Goal: Task Accomplishment & Management: Complete application form

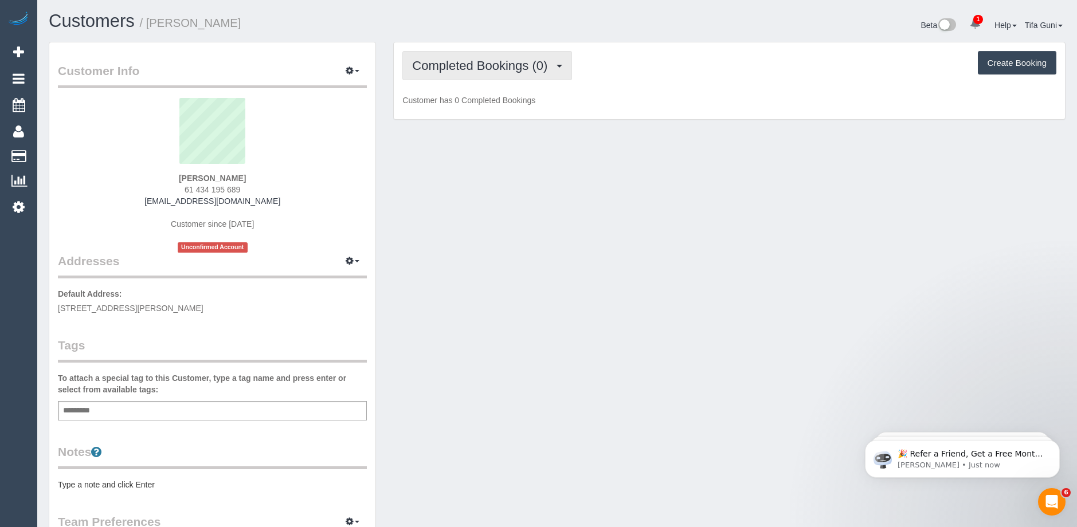
click at [532, 66] on span "Completed Bookings (0)" at bounding box center [482, 65] width 141 height 14
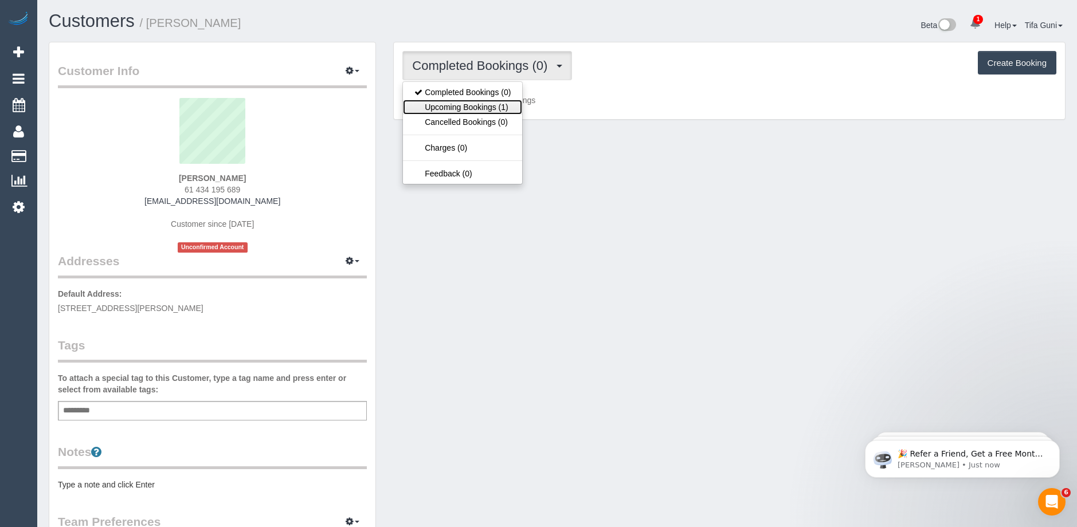
click at [483, 110] on link "Upcoming Bookings (1)" at bounding box center [462, 107] width 119 height 15
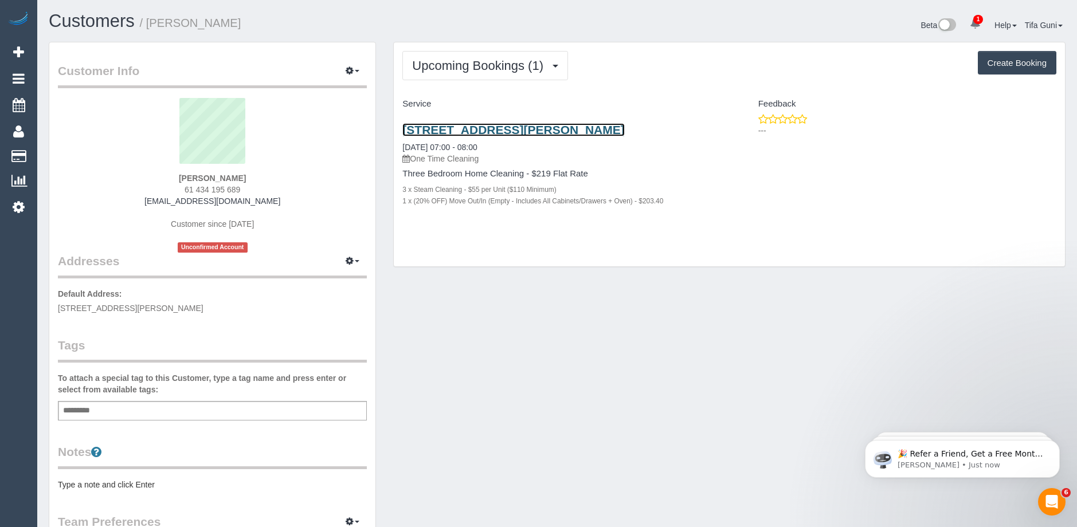
click at [489, 128] on link "4/58 Doling Broke Street, Paco Vale, VIC 3044" at bounding box center [513, 129] width 222 height 13
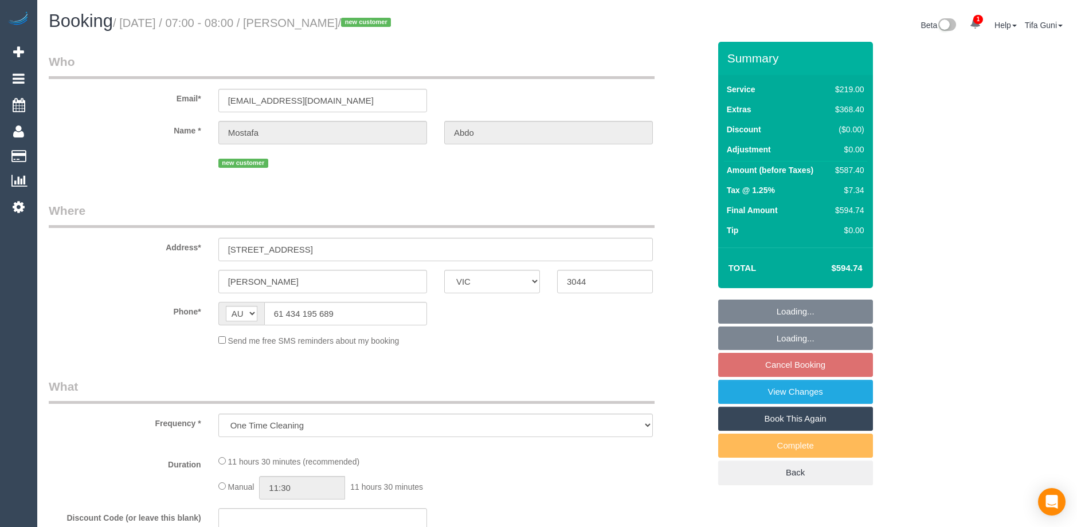
select select "VIC"
select select "string:stripe-pm_1SFPsk2GScqysDRVWtwrB55B"
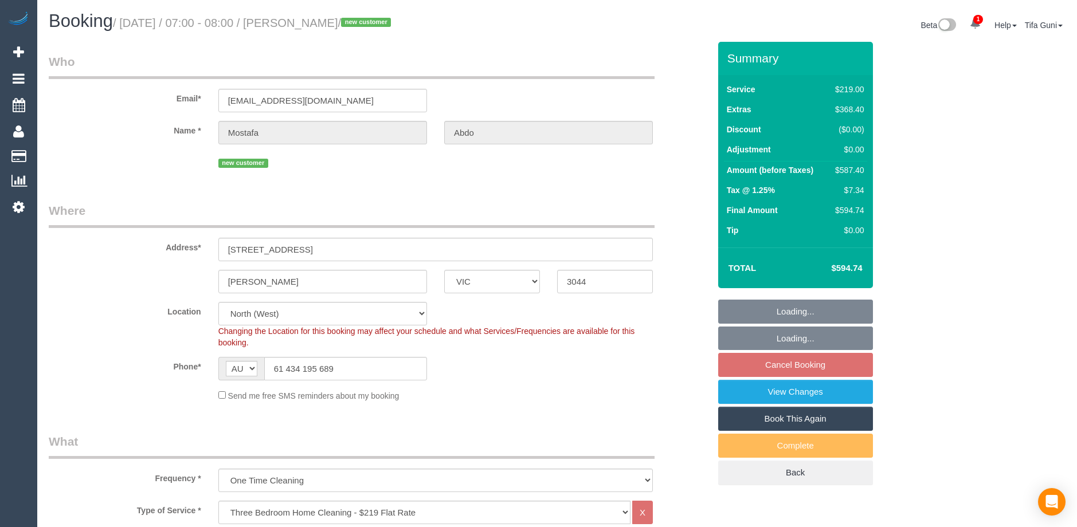
select select "object:795"
select select "number:28"
select select "number:14"
select select "number:19"
select select "spot1"
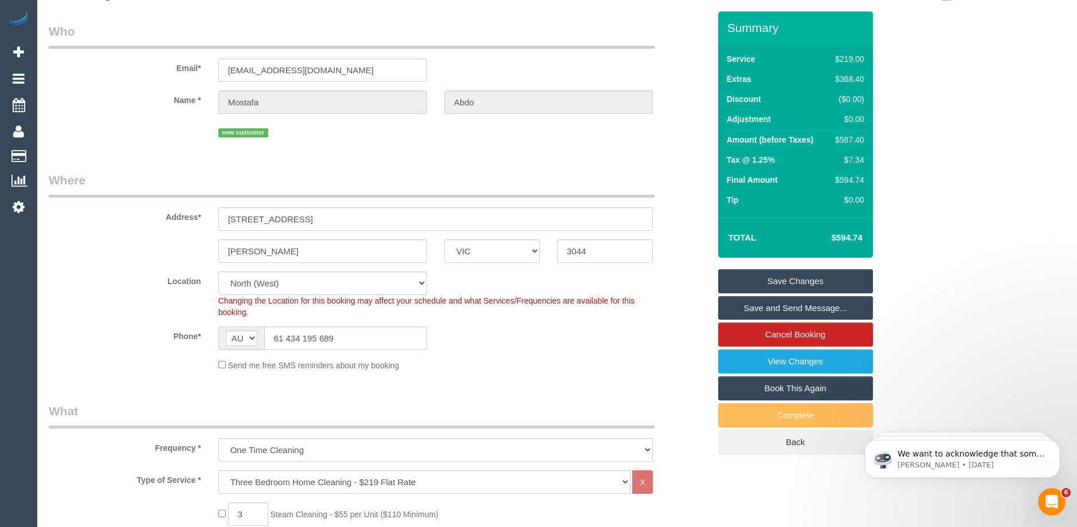
scroll to position [57, 0]
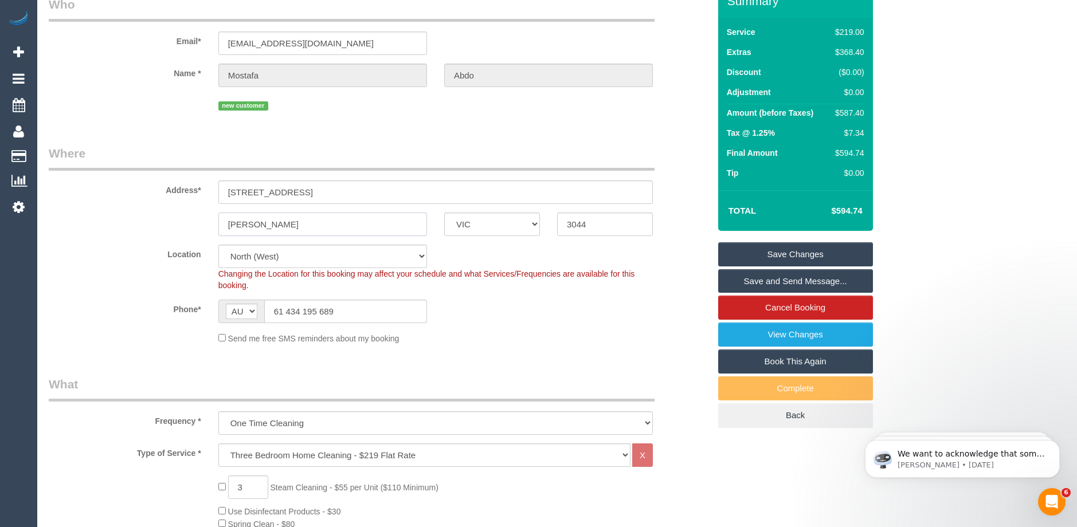
click at [238, 222] on input "[PERSON_NAME]" at bounding box center [322, 224] width 209 height 23
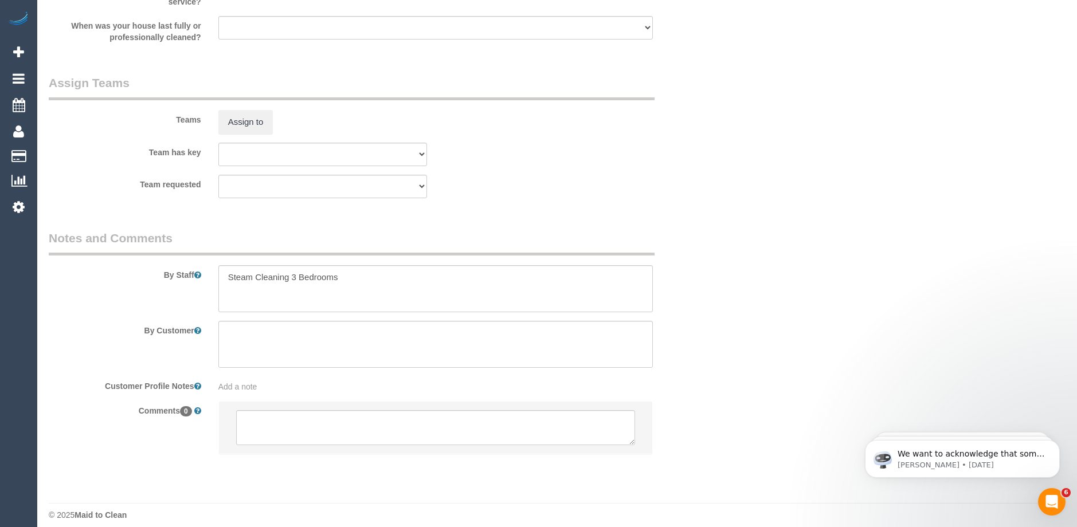
scroll to position [1736, 0]
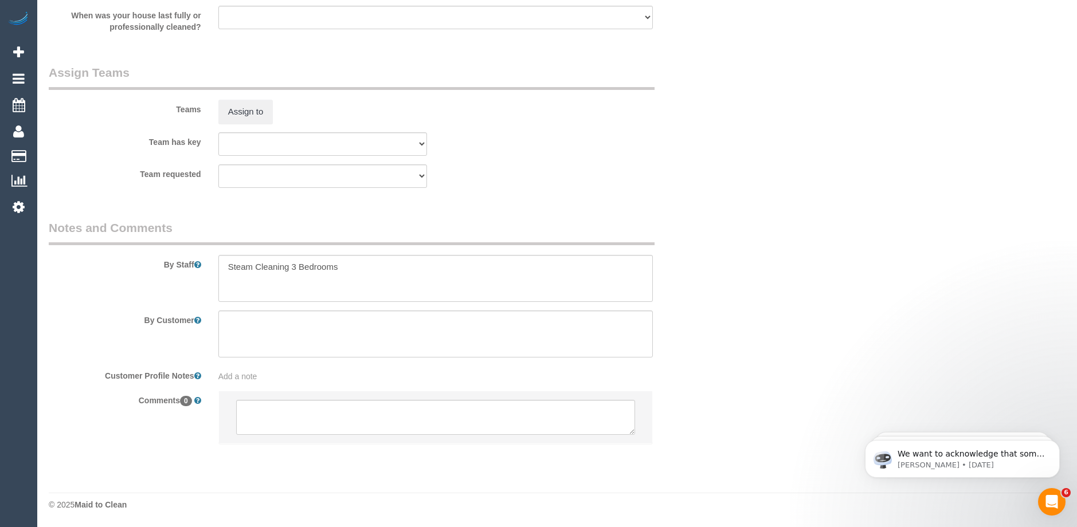
type input "Pasco vale"
click at [283, 410] on textarea at bounding box center [435, 418] width 399 height 36
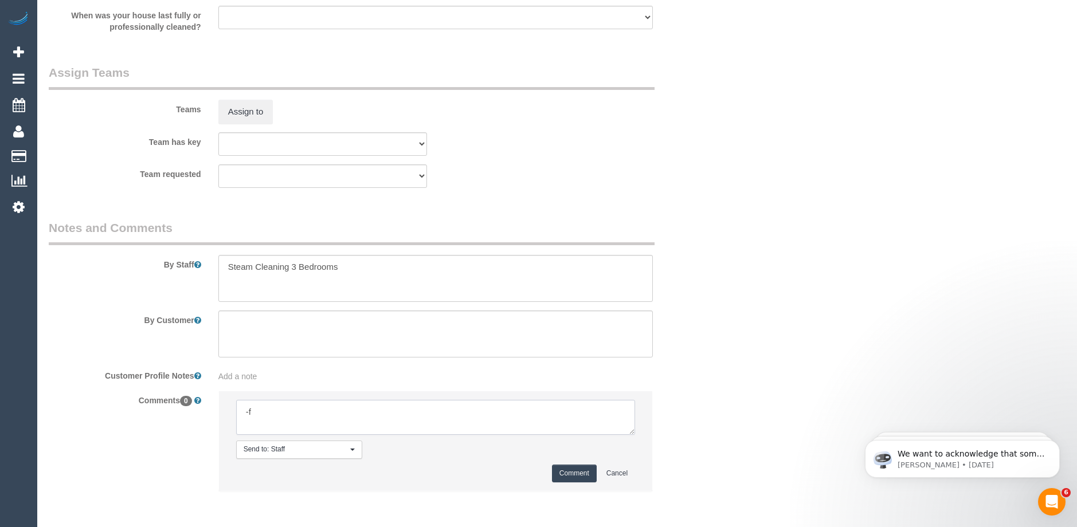
type textarea "-"
paste textarea "Flexibility dates: Flexibility times: Notes: knows we need to review Contact vi…"
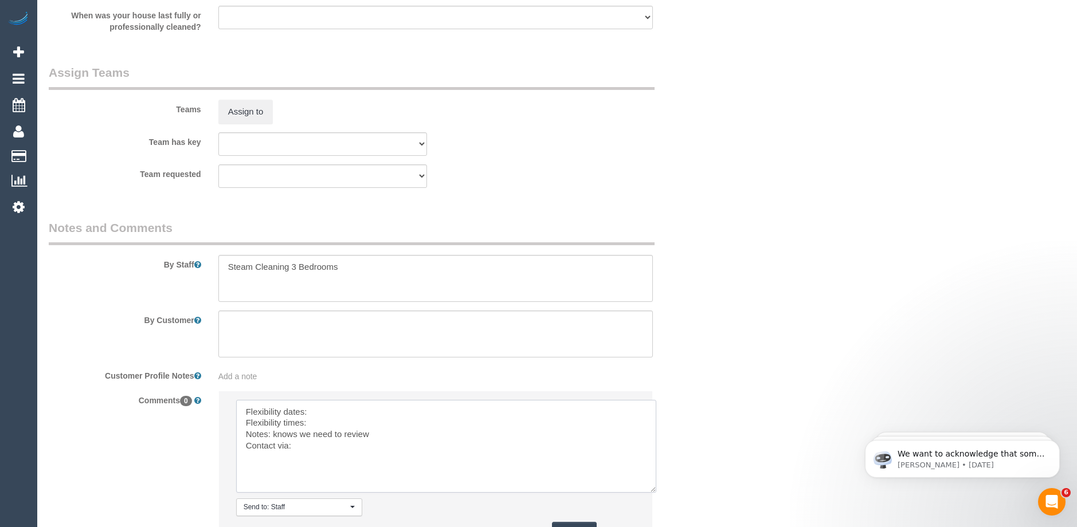
drag, startPoint x: 633, startPoint y: 430, endPoint x: 653, endPoint y: 488, distance: 62.0
click at [653, 488] on textarea at bounding box center [446, 446] width 420 height 93
click at [347, 405] on textarea at bounding box center [446, 446] width 420 height 93
click at [332, 421] on textarea at bounding box center [446, 446] width 420 height 93
click at [312, 446] on textarea at bounding box center [446, 446] width 420 height 93
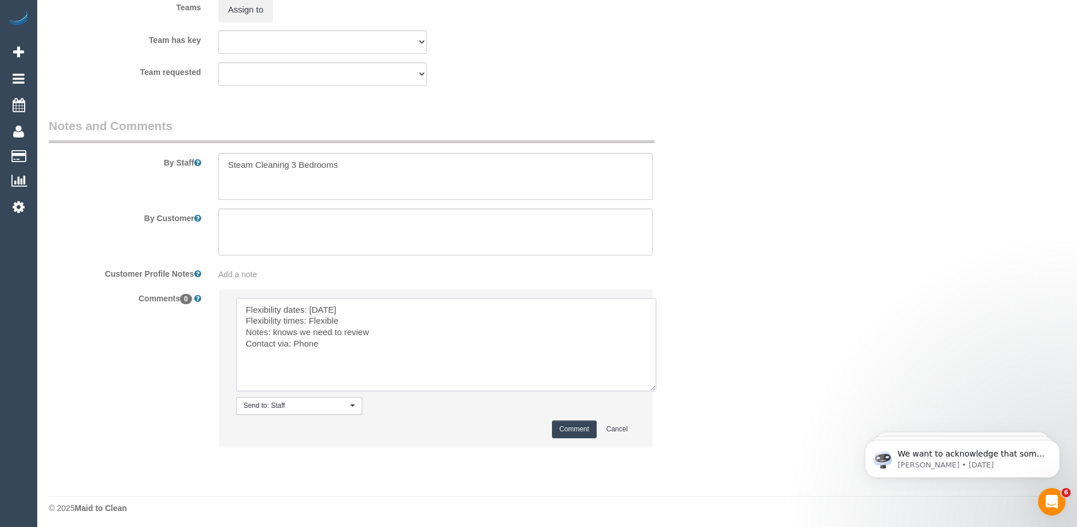
scroll to position [1842, 0]
type textarea "Flexibility dates: [DATE] Flexibility times: Flexible Notes: knows we need to r…"
click at [579, 429] on button "Comment" at bounding box center [574, 426] width 45 height 18
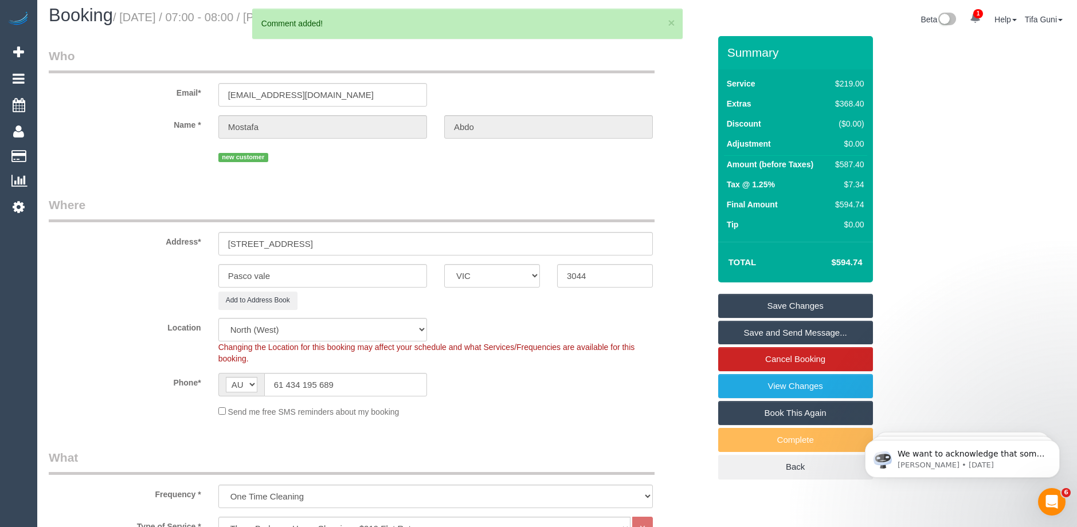
scroll to position [0, 0]
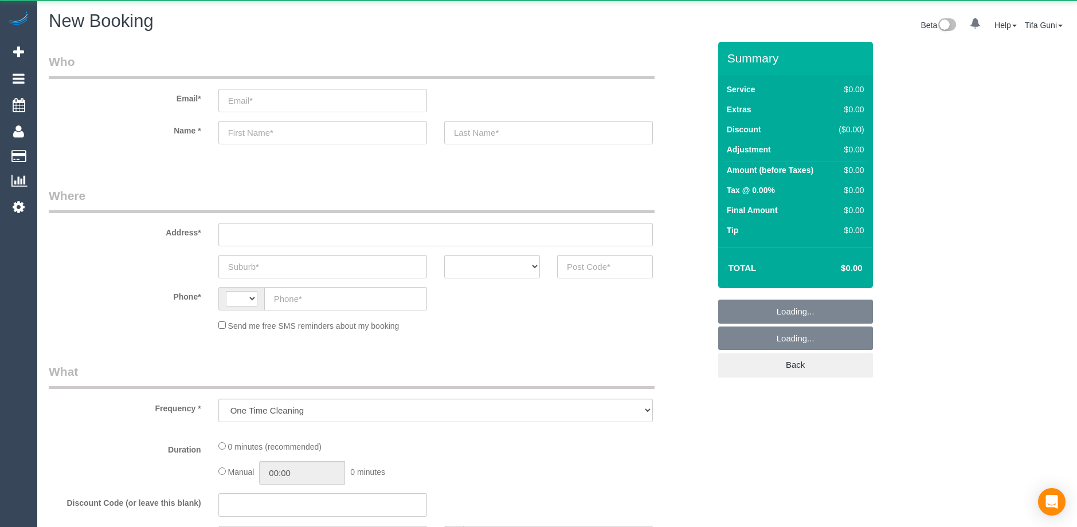
select select "string:AU"
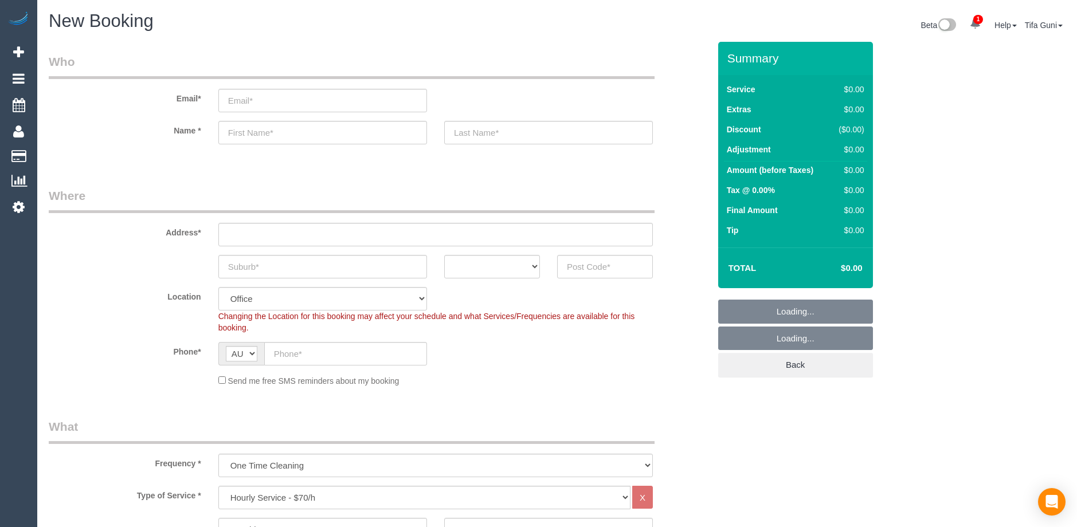
select select "object:2105"
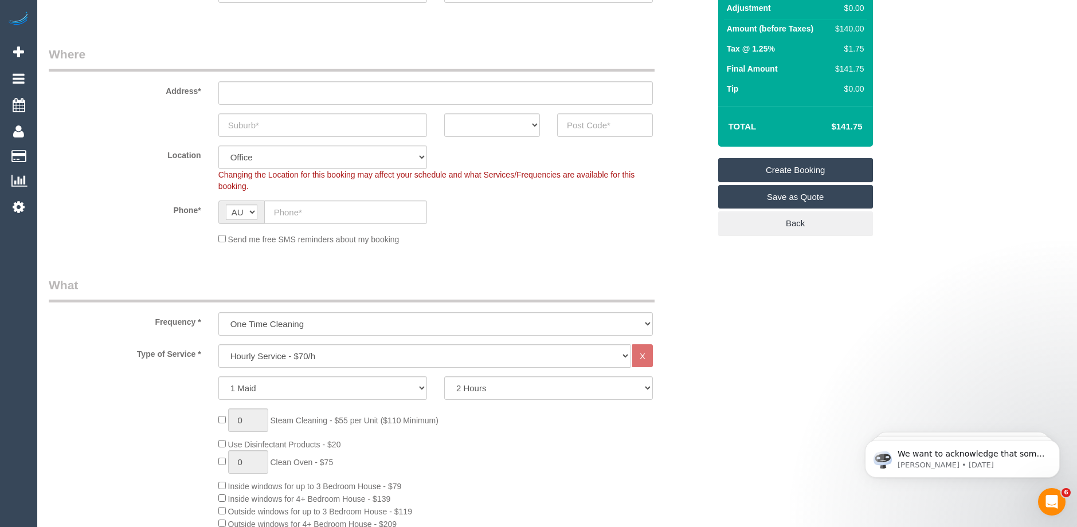
scroll to position [172, 0]
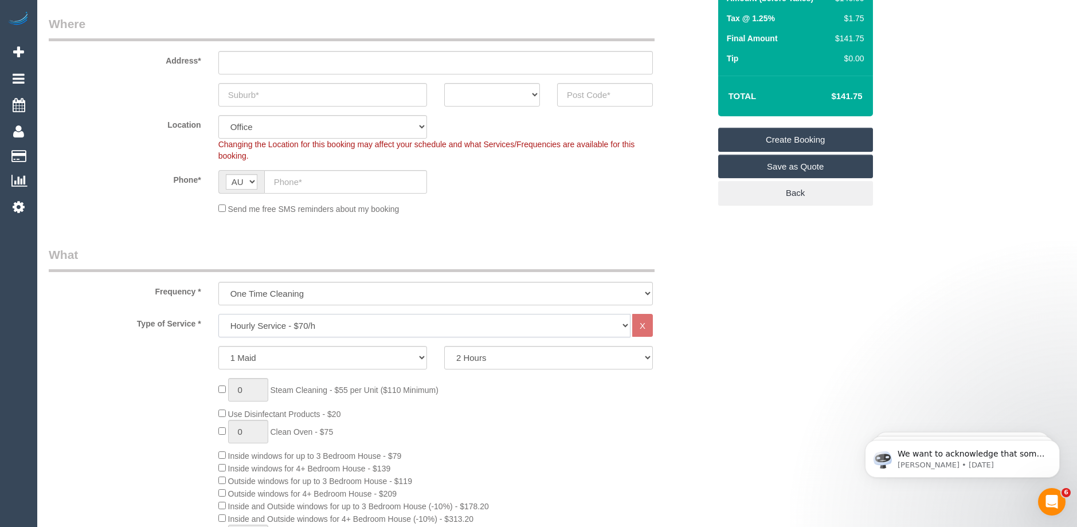
click at [334, 323] on select "Hourly Service - $70/h Hourly Service - $65/h Hourly Service - $60/h Hourly Ser…" at bounding box center [424, 325] width 412 height 23
select select "210"
click at [218, 314] on select "Hourly Service - $70/h Hourly Service - $65/h Hourly Service - $60/h Hourly Ser…" at bounding box center [424, 325] width 412 height 23
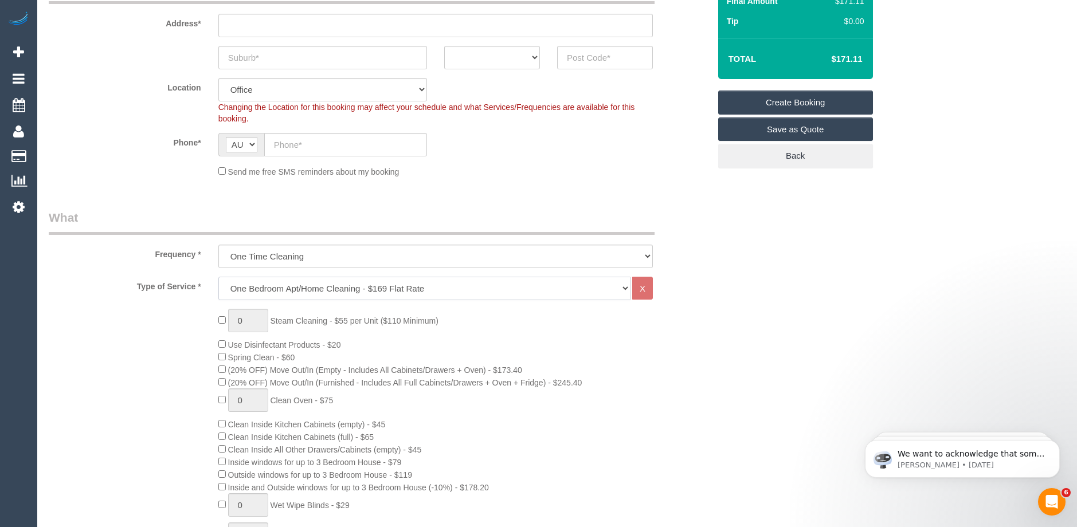
scroll to position [229, 0]
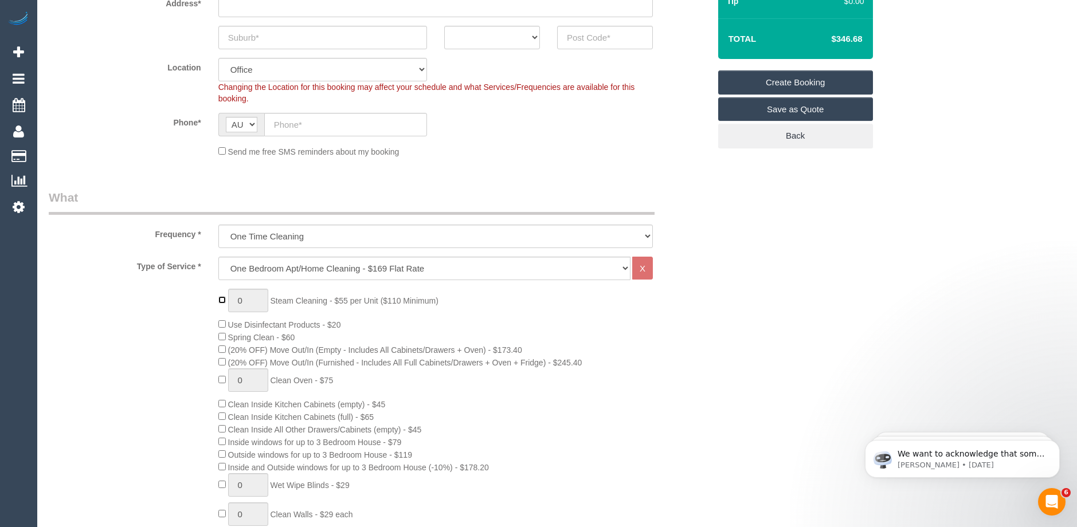
type input "1"
click at [244, 299] on input "1" at bounding box center [248, 300] width 40 height 23
type input "3"
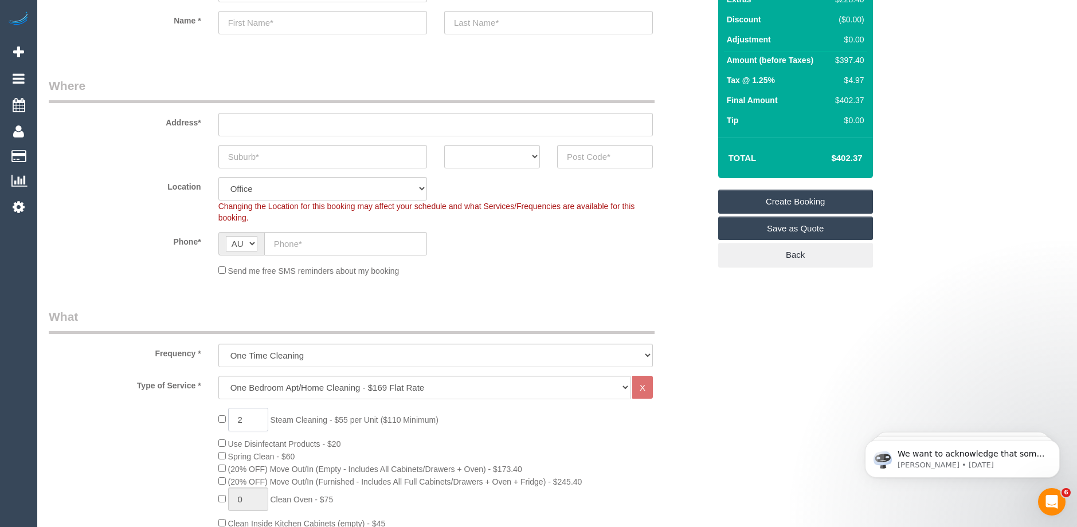
scroll to position [0, 0]
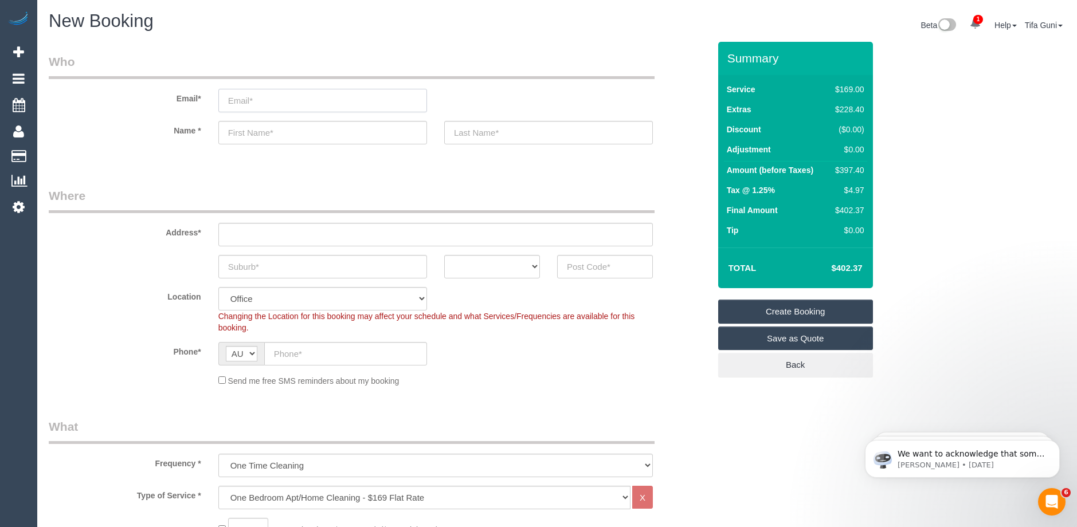
click at [256, 103] on input "email" at bounding box center [322, 100] width 209 height 23
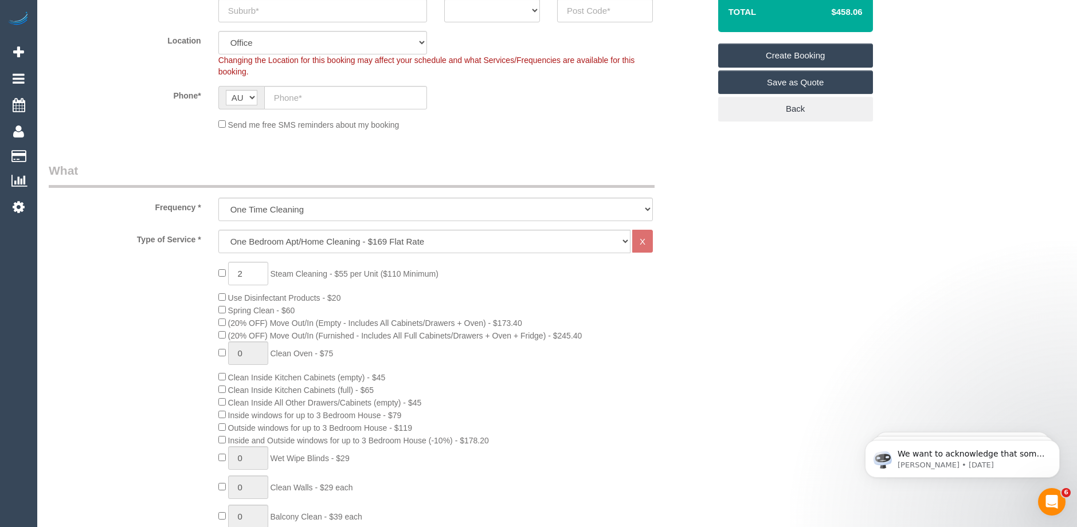
scroll to position [229, 0]
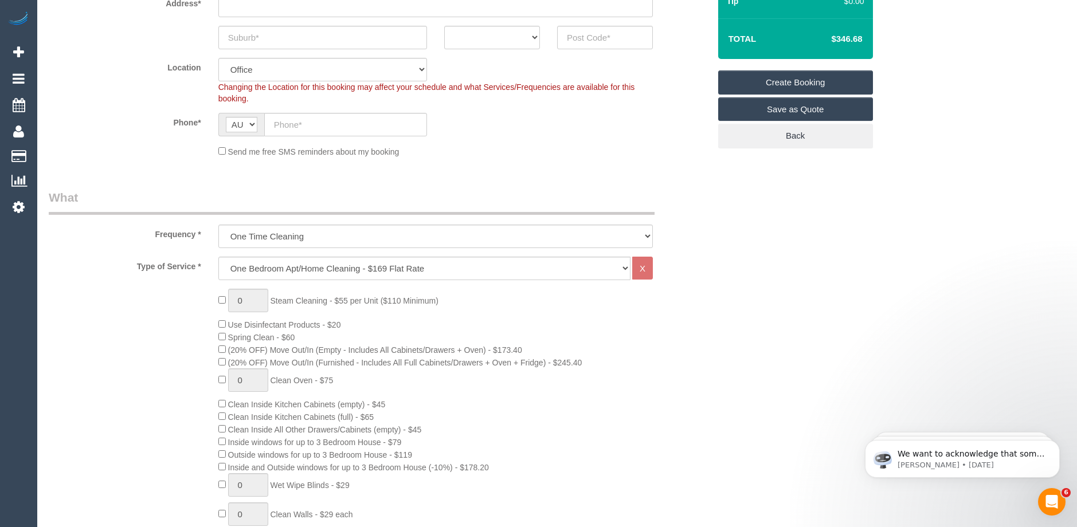
click at [551, 356] on div "0 Steam Cleaning - $55 per Unit ($110 Minimum) Use Disinfectant Products - $20 …" at bounding box center [464, 502] width 508 height 427
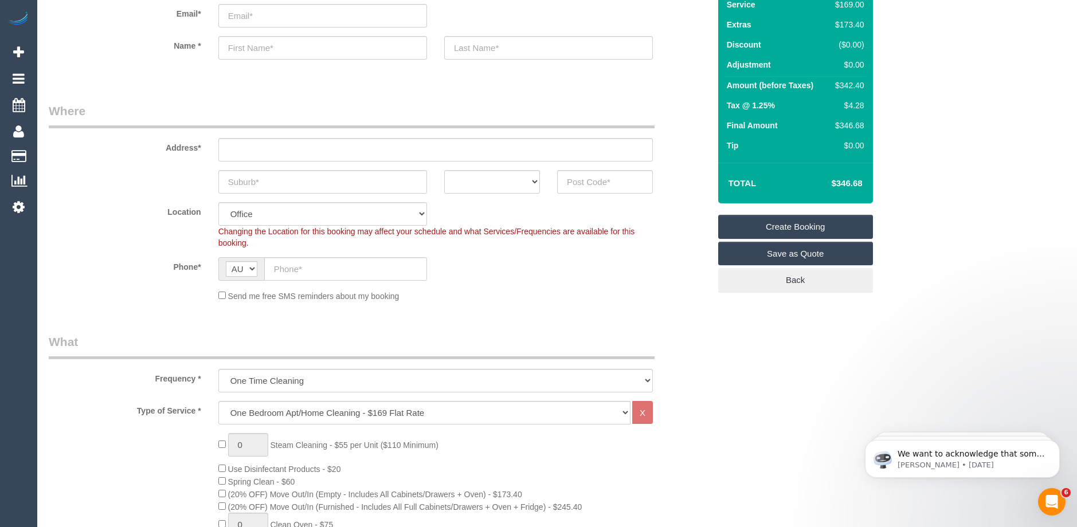
scroll to position [57, 0]
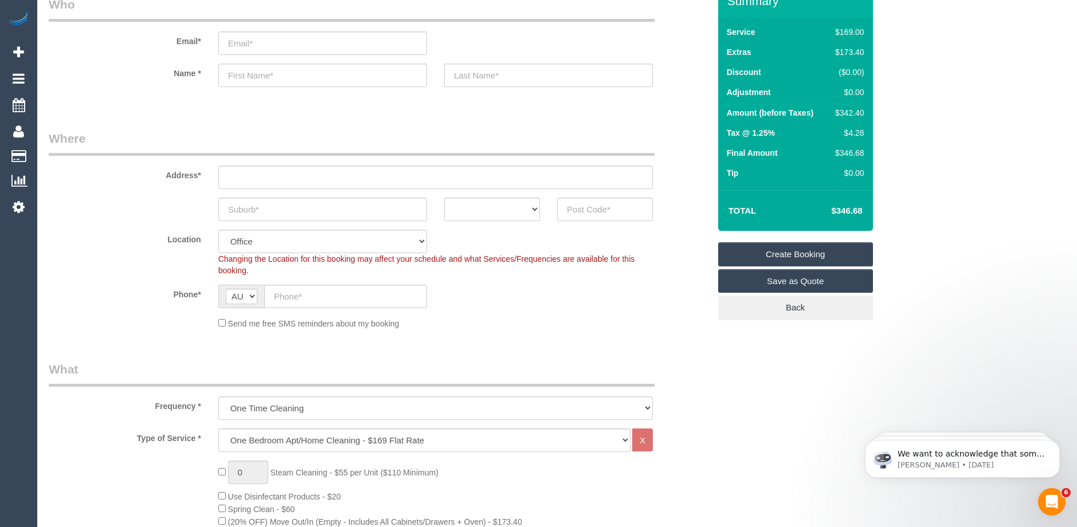
drag, startPoint x: 867, startPoint y: 208, endPoint x: 825, endPoint y: 210, distance: 41.9
click at [822, 210] on div "Total $346.68" at bounding box center [795, 210] width 155 height 41
copy table "Total"
drag, startPoint x: 864, startPoint y: 134, endPoint x: 837, endPoint y: 133, distance: 26.4
click at [837, 133] on div "$4.28" at bounding box center [847, 132] width 33 height 11
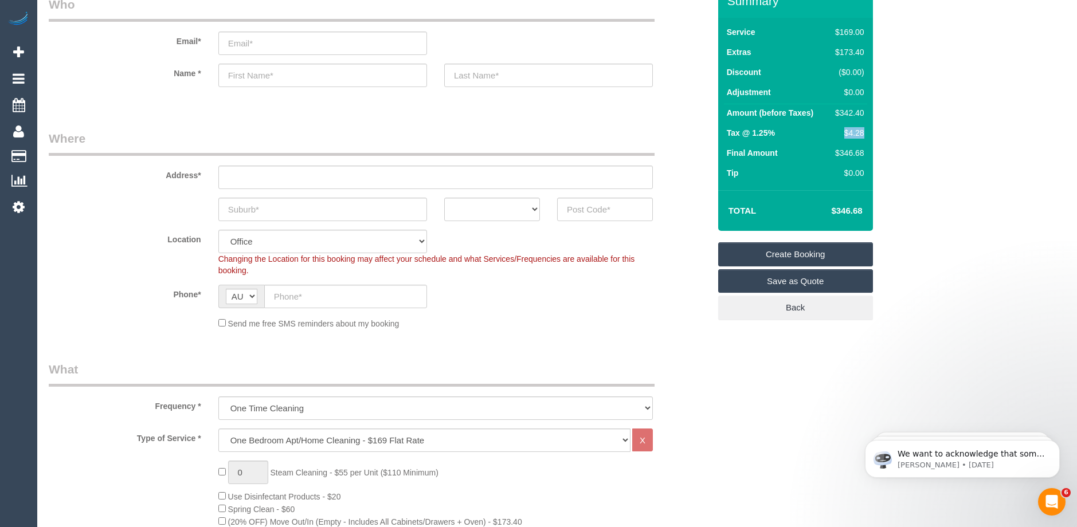
copy div "$4.28"
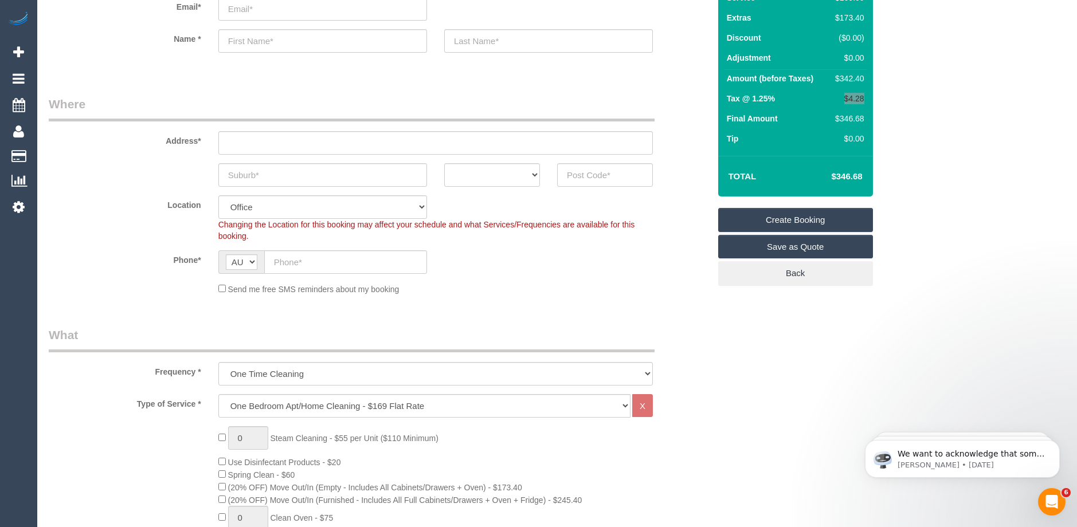
scroll to position [172, 0]
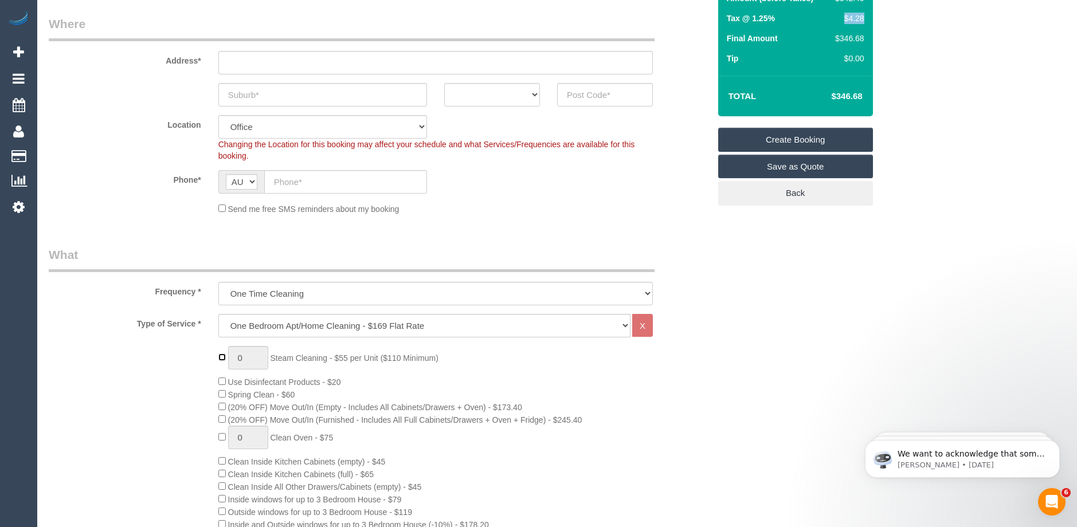
type input "1"
click at [245, 360] on input "1" at bounding box center [248, 357] width 40 height 23
type input "3"
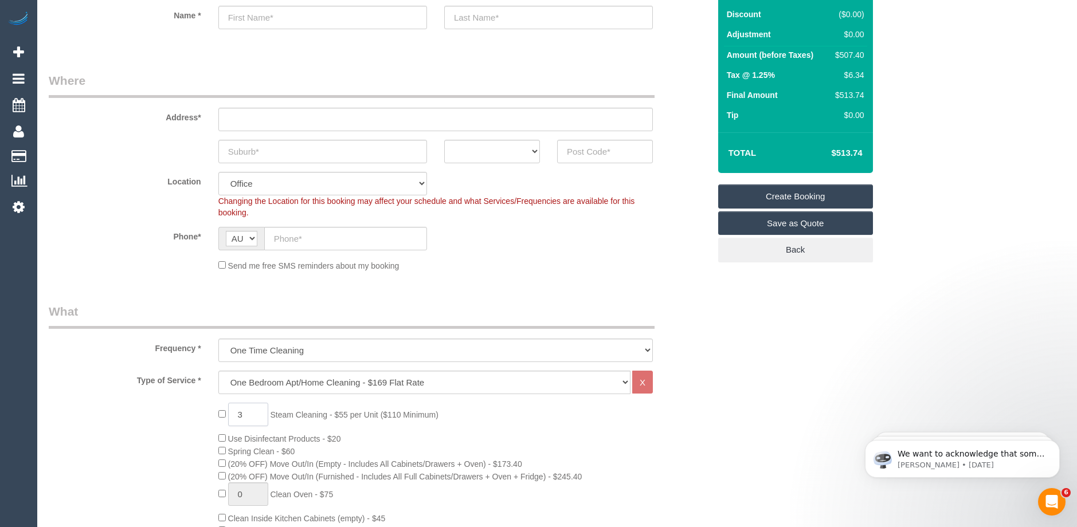
scroll to position [0, 0]
